Goal: Task Accomplishment & Management: Use online tool/utility

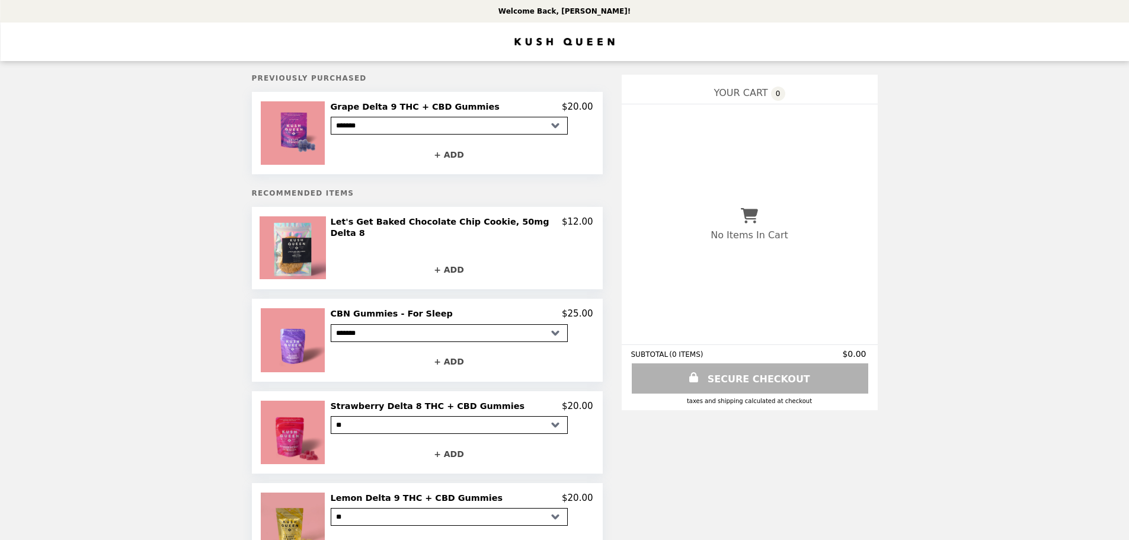
click at [421, 131] on select "******* *******" at bounding box center [449, 126] width 237 height 18
click at [546, 38] on img "Main" at bounding box center [565, 42] width 100 height 24
click at [548, 34] on img "Main" at bounding box center [565, 42] width 100 height 24
